Goal: Task Accomplishment & Management: Use online tool/utility

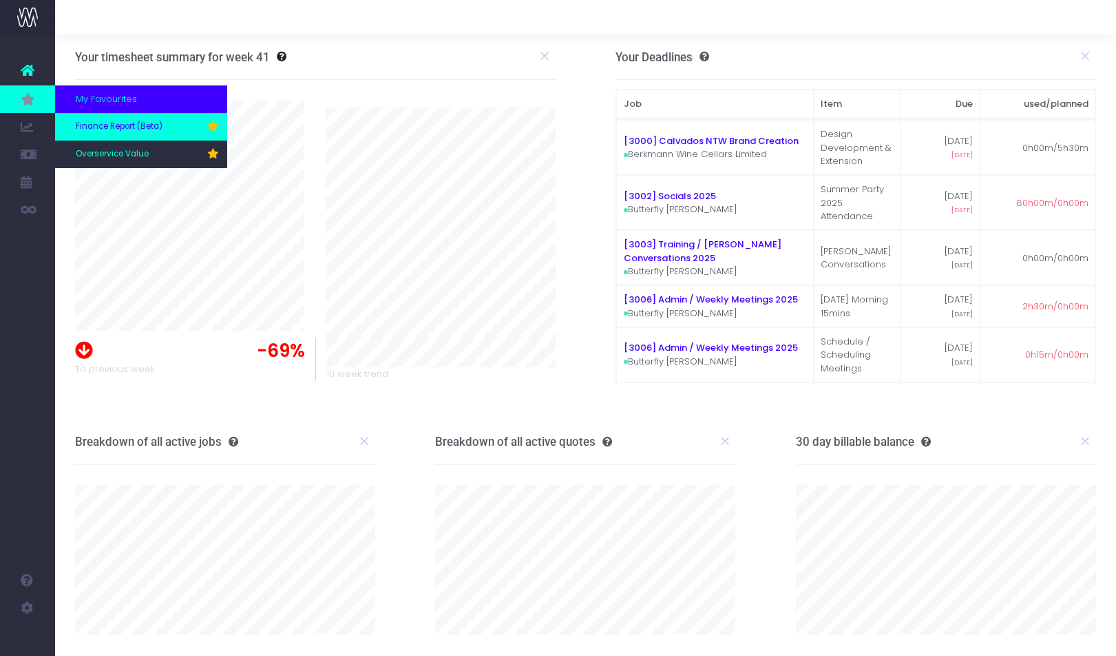
click at [132, 126] on span "Finance Report (Beta)" at bounding box center [119, 127] width 87 height 12
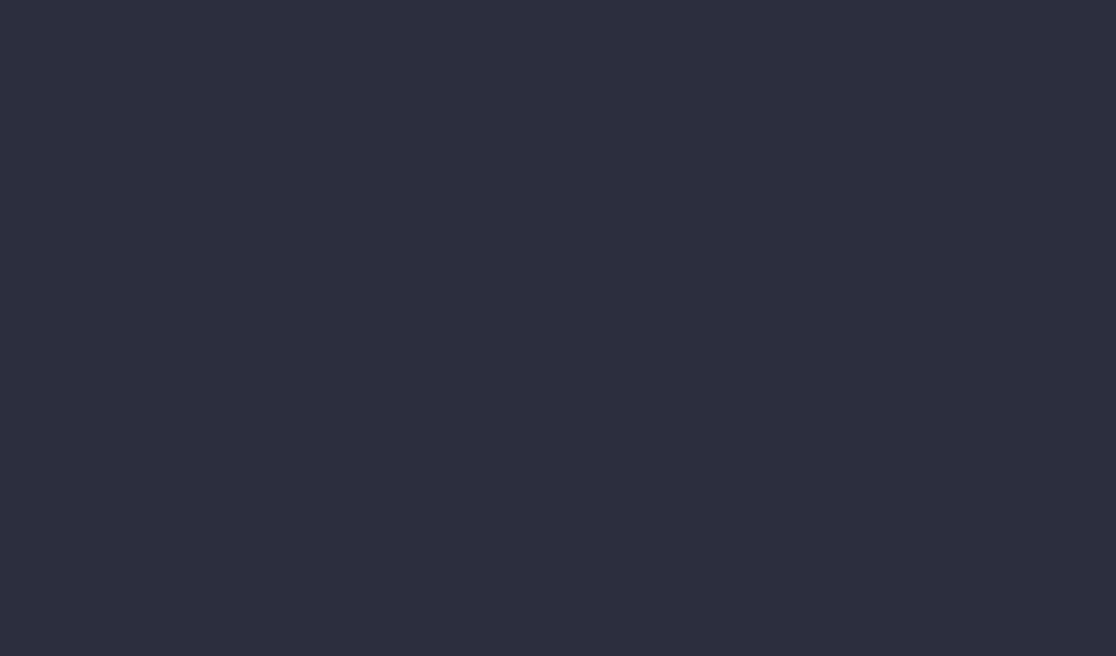
select select "finances"
select select "job"
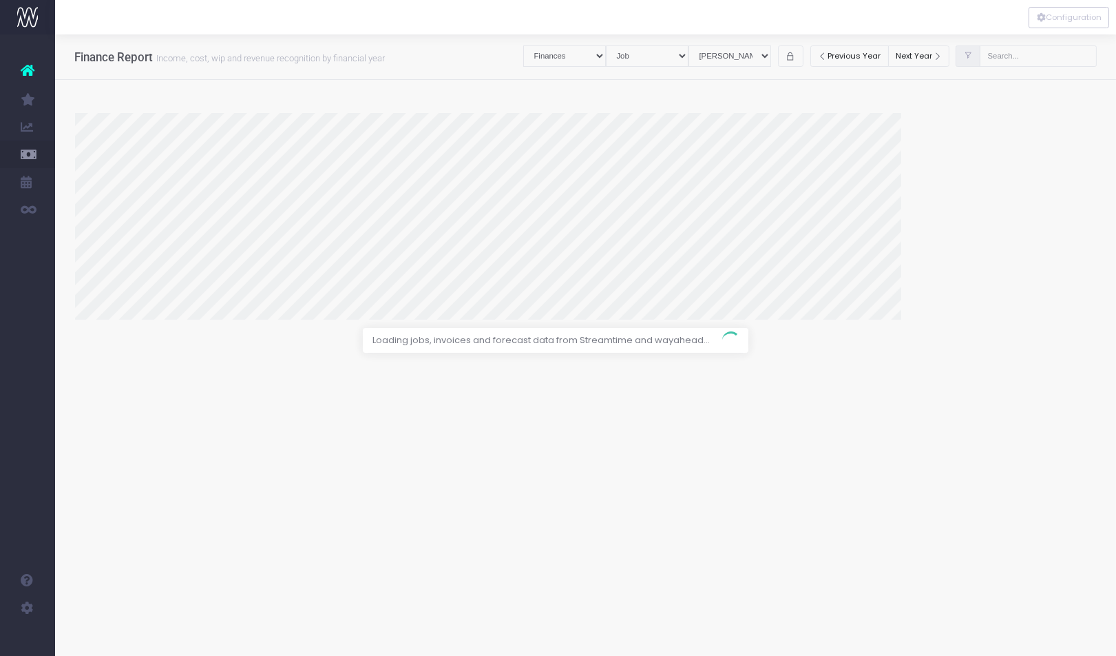
select select "revrec"
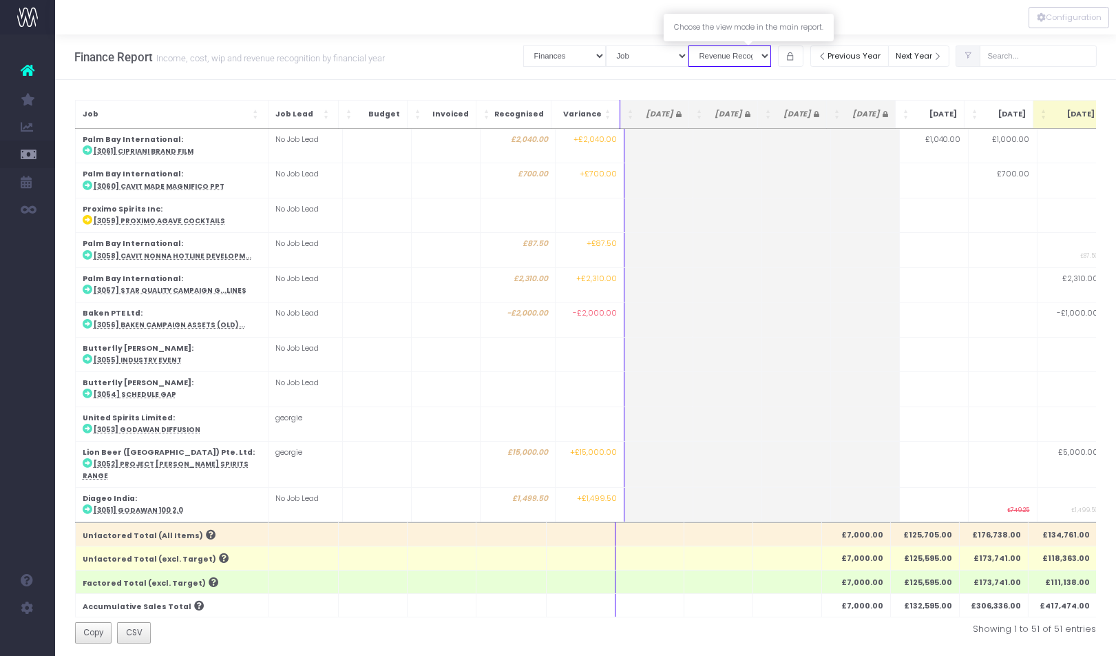
click at [758, 61] on select "View Mode [PERSON_NAME] Revenue Recognition WIP" at bounding box center [730, 55] width 83 height 21
click at [707, 45] on select "View Mode [PERSON_NAME] Revenue Recognition WIP" at bounding box center [730, 55] width 83 height 21
click at [743, 62] on select "View Mode [PERSON_NAME] Revenue Recognition WIP" at bounding box center [730, 55] width 83 height 21
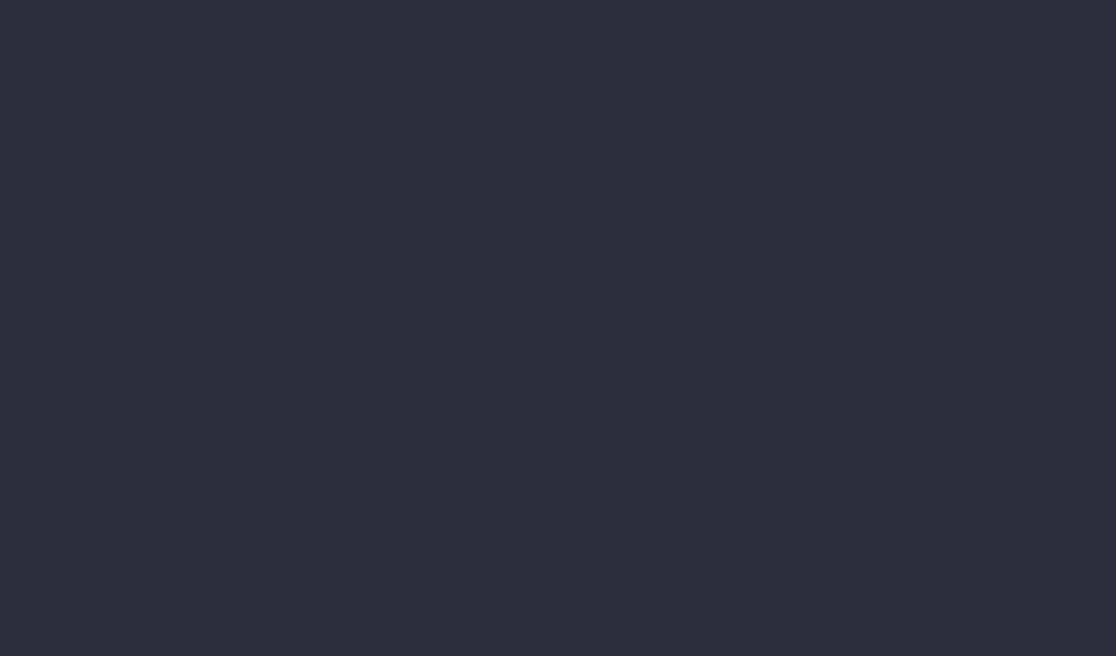
select select "finances"
select select "job"
click at [331, 373] on div "Get Help Help, chat and news!" at bounding box center [192, 404] width 275 height 62
select select "revrec"
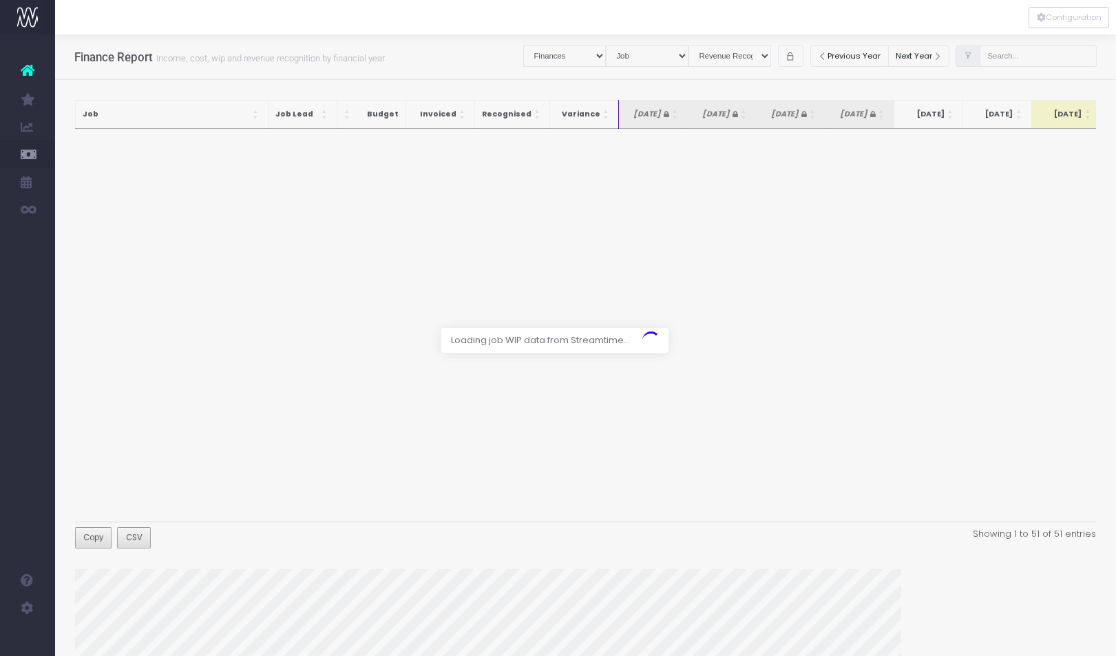
click at [751, 59] on div at bounding box center [558, 328] width 1116 height 656
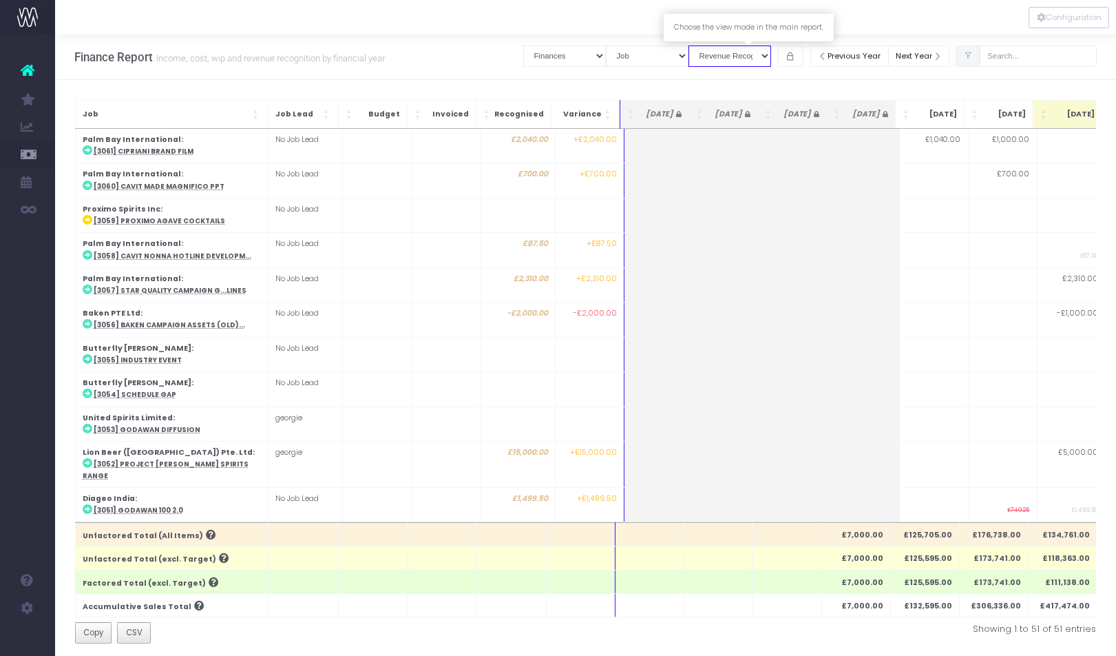
click at [748, 59] on select "View Mode [PERSON_NAME] Revenue Recognition WIP" at bounding box center [730, 55] width 83 height 21
